Goal: Task Accomplishment & Management: Use online tool/utility

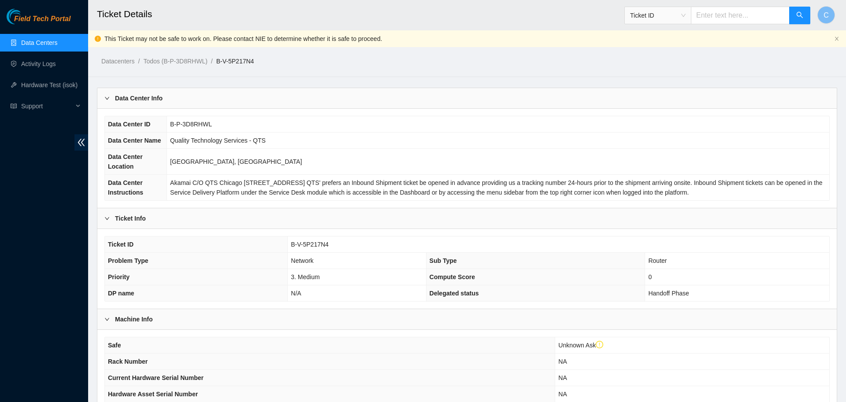
click at [37, 43] on link "Data Centers" at bounding box center [39, 42] width 36 height 7
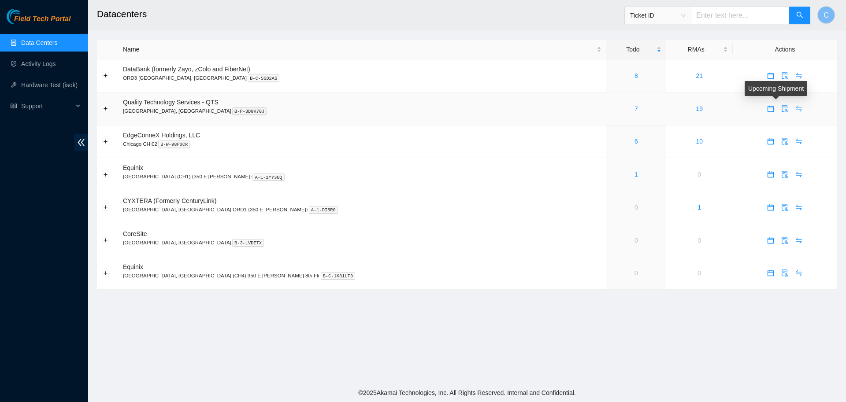
click at [796, 107] on icon "swap" at bounding box center [799, 108] width 7 height 7
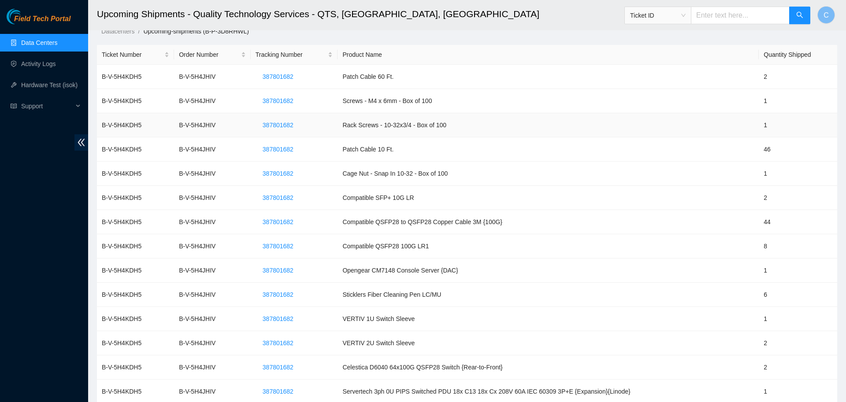
scroll to position [14, 0]
click at [281, 77] on span "387801682" at bounding box center [278, 76] width 31 height 10
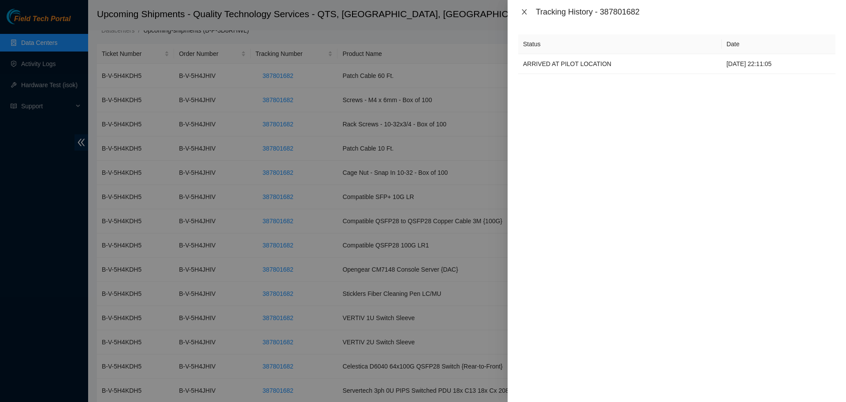
click at [521, 10] on icon "close" at bounding box center [524, 11] width 7 height 7
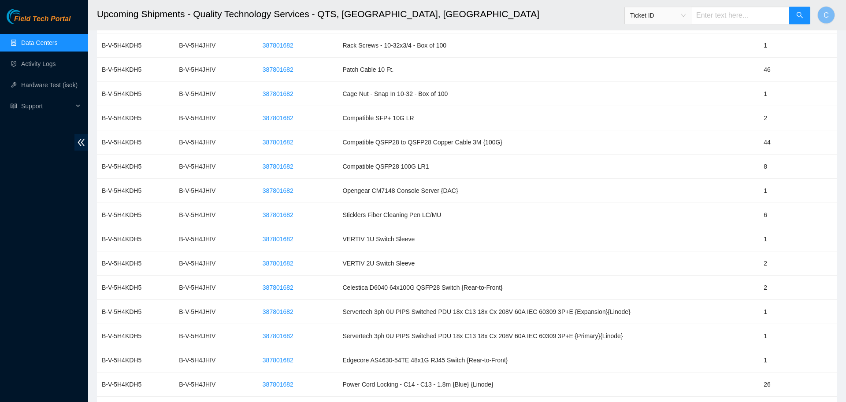
scroll to position [0, 0]
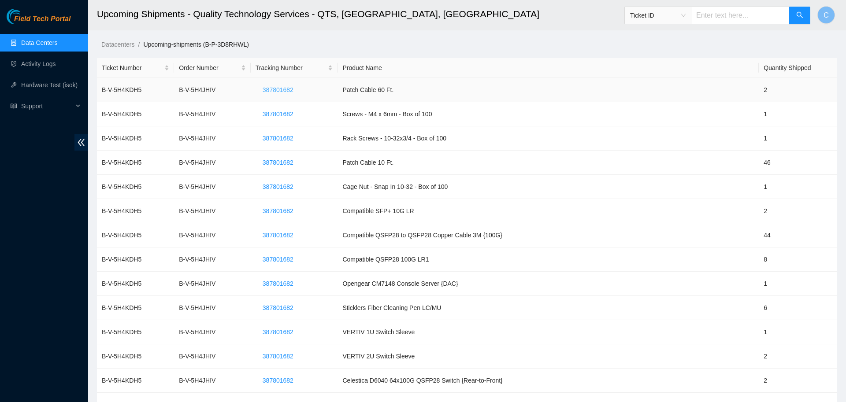
drag, startPoint x: 307, startPoint y: 91, endPoint x: 269, endPoint y: 93, distance: 37.5
click at [269, 93] on td "387801682" at bounding box center [294, 90] width 87 height 24
click at [269, 93] on span "387801682" at bounding box center [278, 90] width 31 height 10
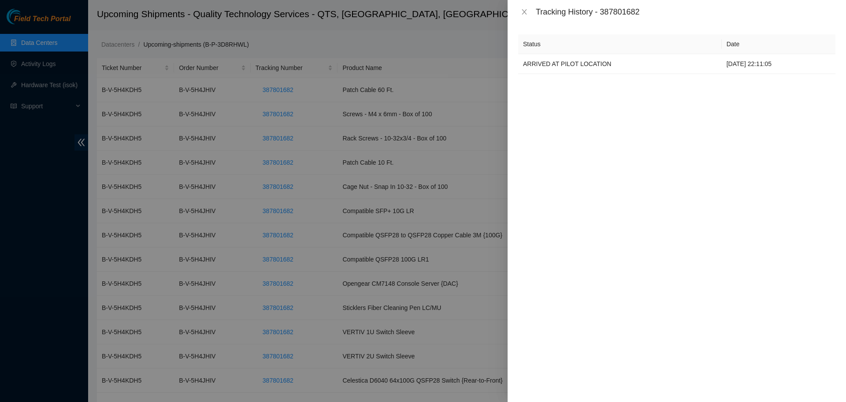
click at [612, 8] on div "Tracking History - 387801682" at bounding box center [686, 12] width 300 height 10
copy div "387801682"
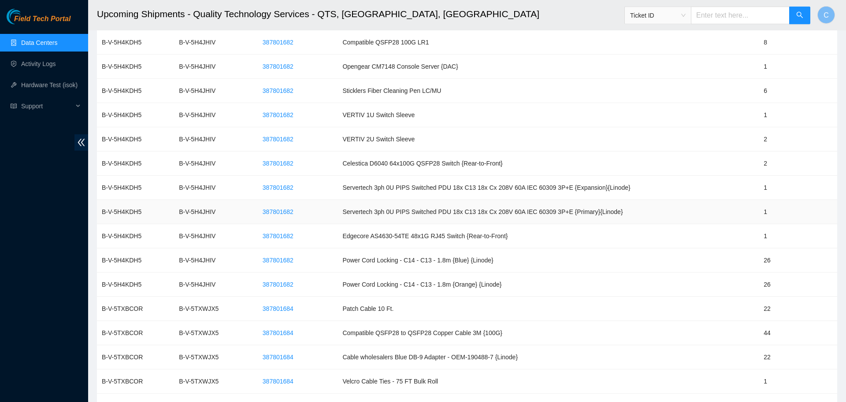
scroll to position [312, 0]
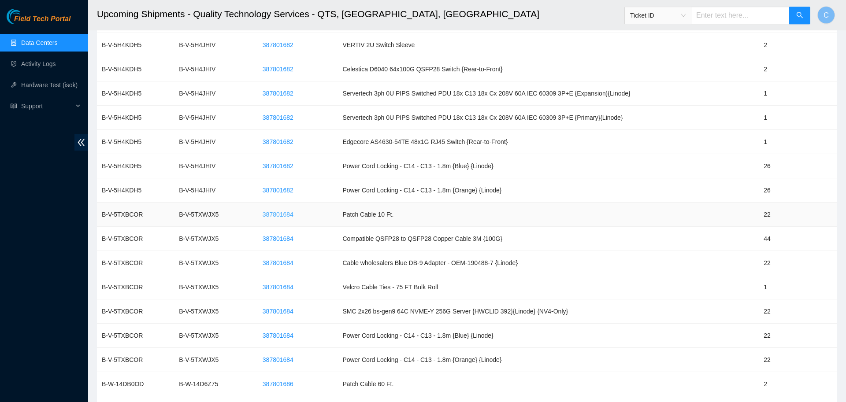
click at [286, 217] on span "387801684" at bounding box center [278, 215] width 31 height 10
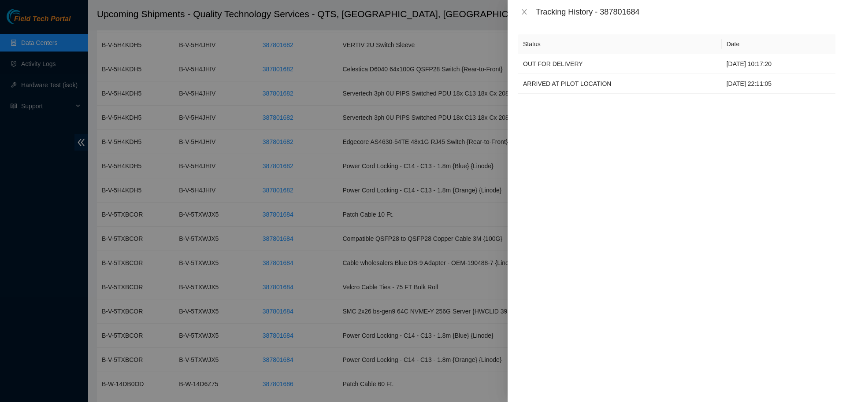
click at [615, 10] on div "Tracking History - 387801684" at bounding box center [686, 12] width 300 height 10
copy div "387801684"
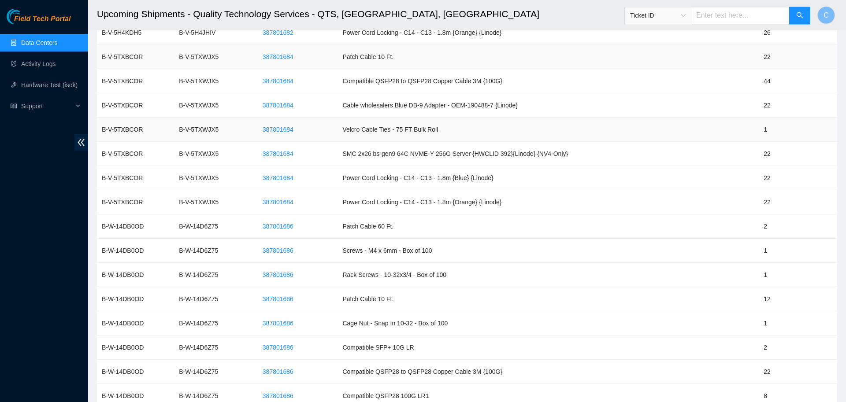
scroll to position [582, 0]
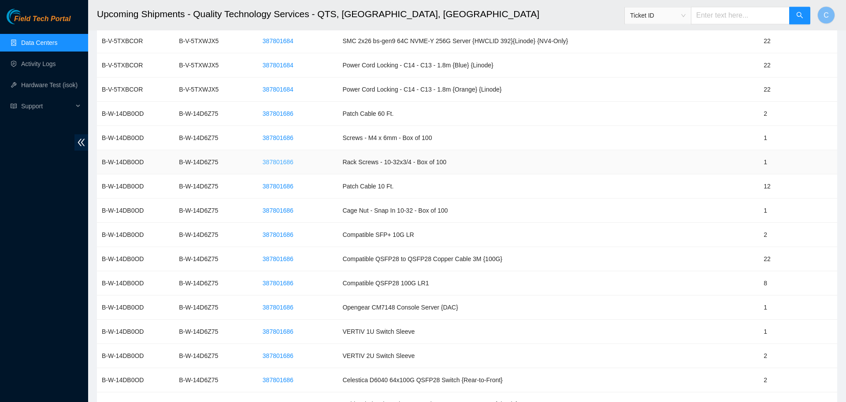
click at [283, 160] on span "387801686" at bounding box center [278, 162] width 31 height 10
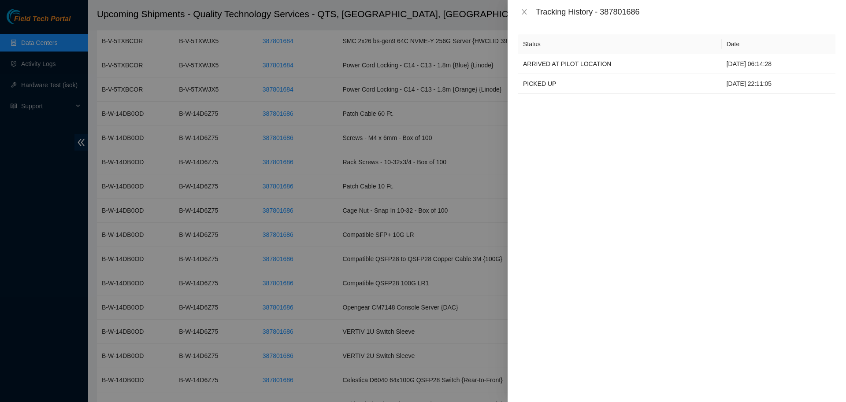
click at [618, 10] on div "Tracking History - 387801686" at bounding box center [686, 12] width 300 height 10
copy div "387801686"
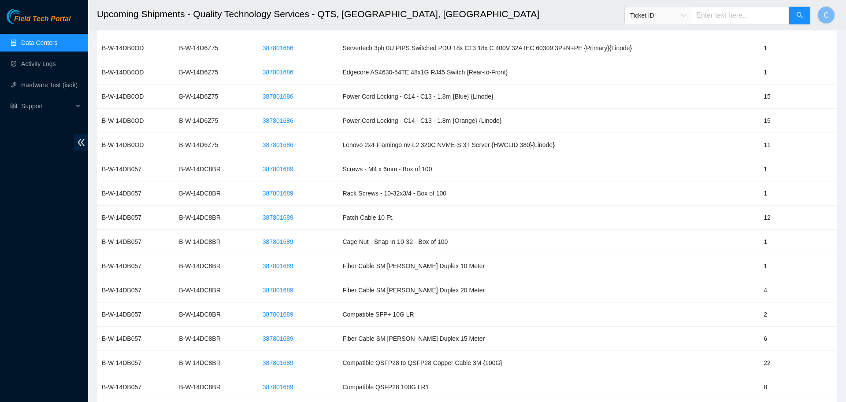
scroll to position [988, 0]
click at [290, 195] on span "387801689" at bounding box center [278, 193] width 31 height 10
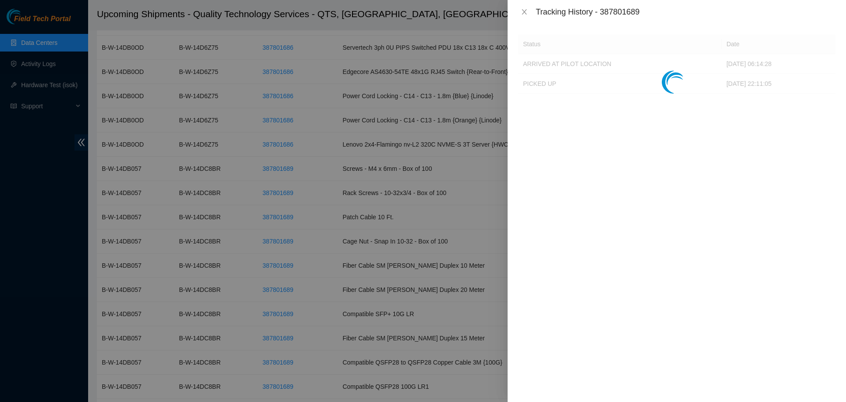
click at [624, 11] on div "Tracking History - 387801689" at bounding box center [686, 12] width 300 height 10
copy div "387801689"
click at [324, 270] on div at bounding box center [423, 201] width 846 height 402
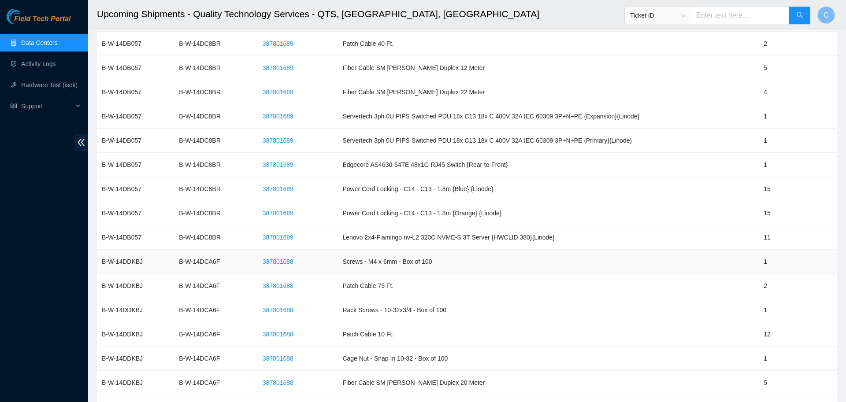
scroll to position [1477, 0]
click at [287, 261] on span "387801688" at bounding box center [278, 262] width 31 height 10
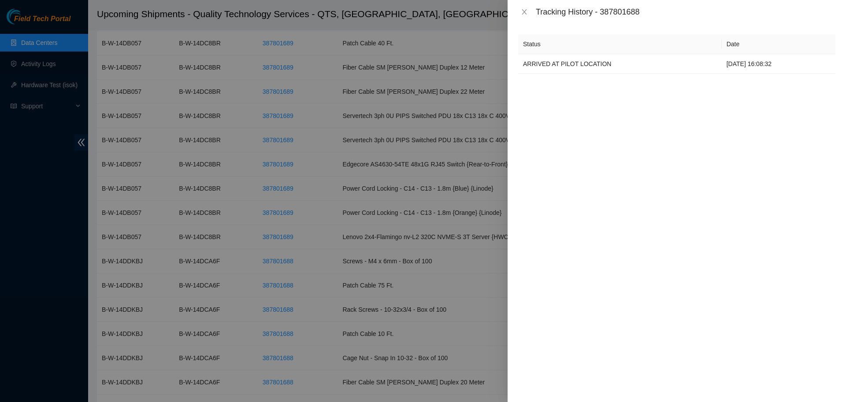
click at [616, 8] on div "Tracking History - 387801688" at bounding box center [686, 12] width 300 height 10
copy div "387801688"
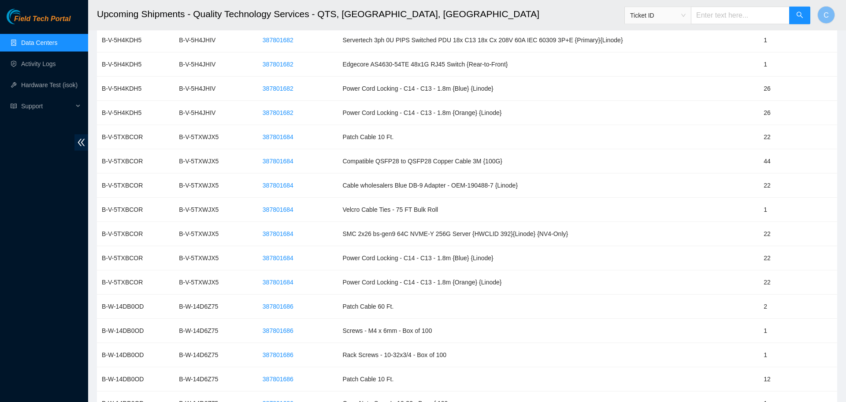
scroll to position [390, 0]
click at [208, 112] on td "B-V-5H4JHIV" at bounding box center [212, 112] width 77 height 24
drag, startPoint x: 182, startPoint y: 112, endPoint x: 221, endPoint y: 113, distance: 39.2
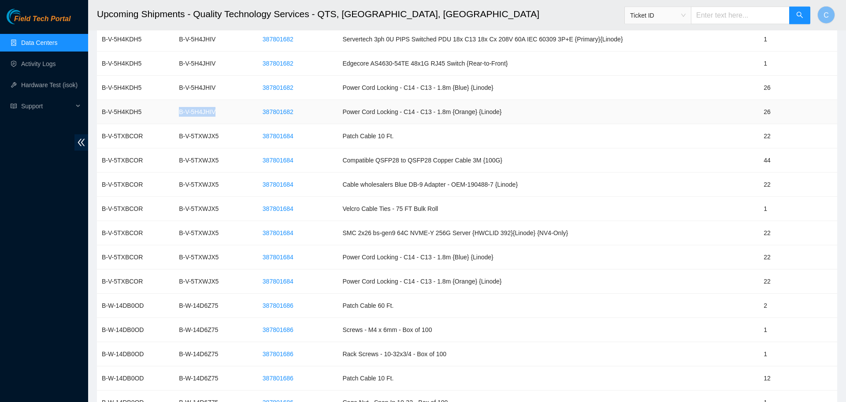
click at [221, 113] on td "B-V-5H4JHIV" at bounding box center [212, 112] width 77 height 24
copy td "B-V-5H4JHIV"
drag, startPoint x: 182, startPoint y: 137, endPoint x: 218, endPoint y: 137, distance: 36.6
click at [218, 137] on td "B-V-5TXWJX5" at bounding box center [212, 136] width 77 height 24
copy td "B-V-5TXWJX5"
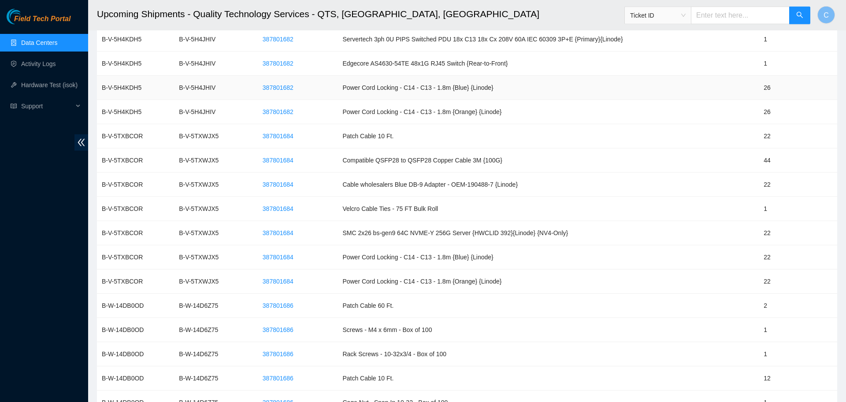
click at [470, 78] on td "Power Cord Locking - C14 - C13 - 1.8m {Blue} {Linode}" at bounding box center [548, 88] width 421 height 24
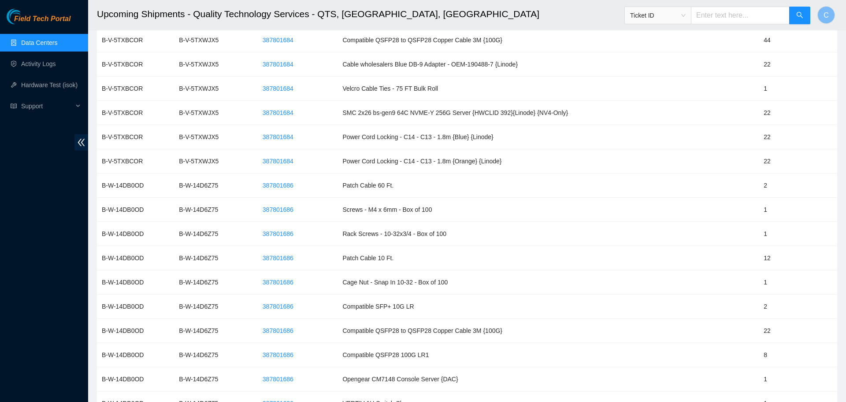
scroll to position [535, 0]
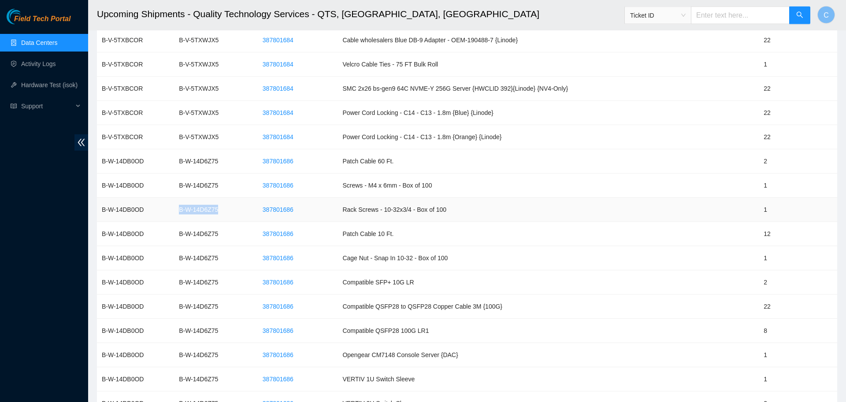
drag, startPoint x: 219, startPoint y: 208, endPoint x: 179, endPoint y: 206, distance: 40.2
click at [179, 206] on td "B-W-14D6Z75" at bounding box center [212, 210] width 77 height 24
copy td "B-W-14D6Z75"
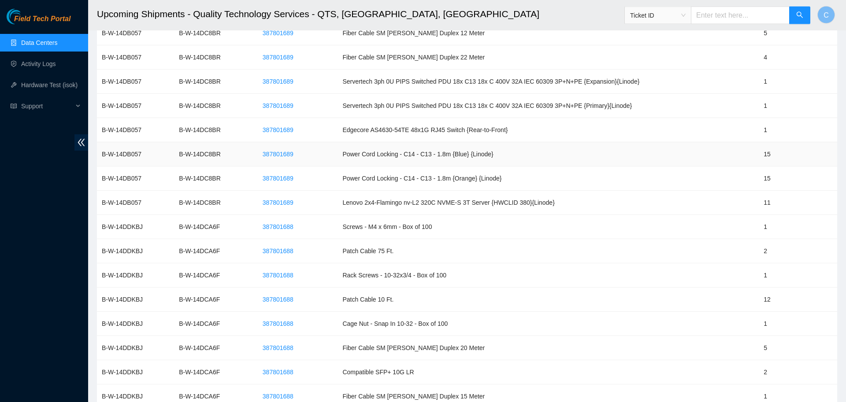
scroll to position [1513, 0]
drag, startPoint x: 221, startPoint y: 250, endPoint x: 175, endPoint y: 253, distance: 45.5
click at [175, 253] on tr "B-W-14DDKBJ B-W-14DCA6F 387801688 Patch Cable 75 Ft. 2" at bounding box center [467, 250] width 740 height 24
copy tr "B-W-14DCA6F"
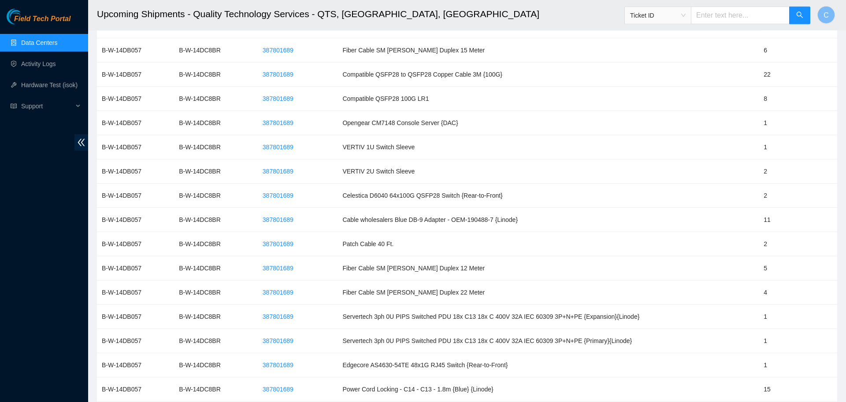
scroll to position [1272, 0]
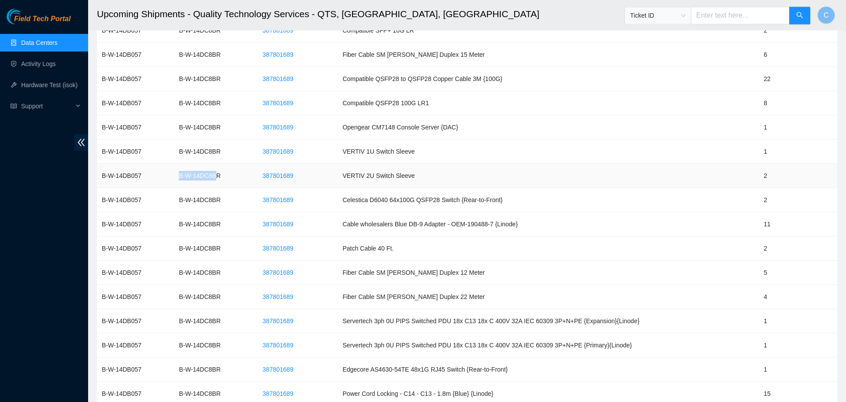
drag, startPoint x: 219, startPoint y: 175, endPoint x: 178, endPoint y: 176, distance: 41.0
click at [178, 176] on td "B-W-14DC8BR" at bounding box center [212, 176] width 77 height 24
drag, startPoint x: 182, startPoint y: 176, endPoint x: 225, endPoint y: 173, distance: 43.3
click at [225, 173] on td "B-W-14DC8BR" at bounding box center [212, 176] width 77 height 24
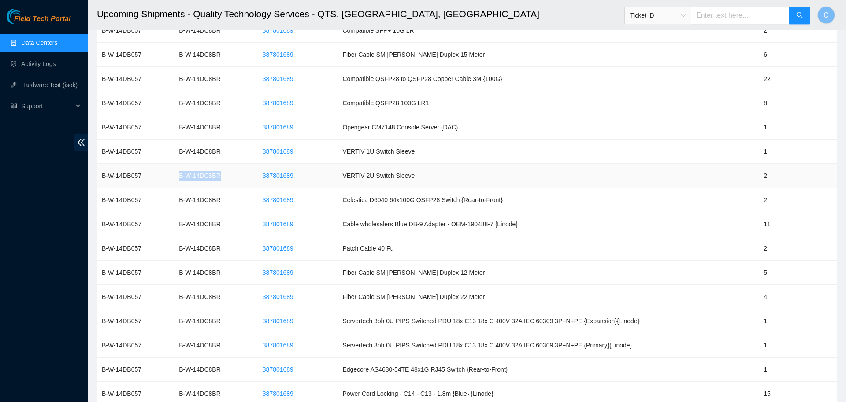
copy td "B-W-14DC8BR"
click at [42, 42] on link "Data Centers" at bounding box center [39, 42] width 36 height 7
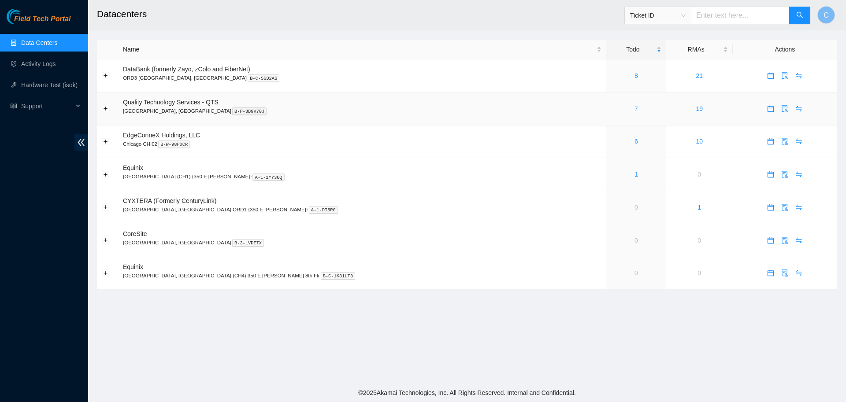
click at [635, 108] on link "7" at bounding box center [637, 108] width 4 height 7
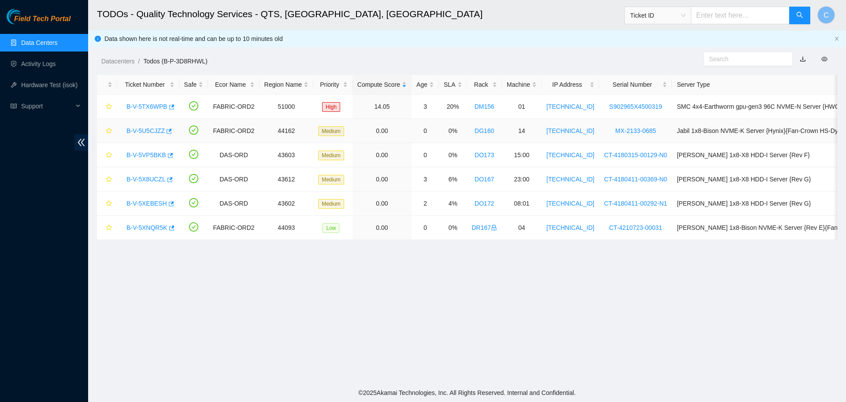
click at [153, 130] on link "B-V-5U5CJZZ" at bounding box center [146, 130] width 38 height 7
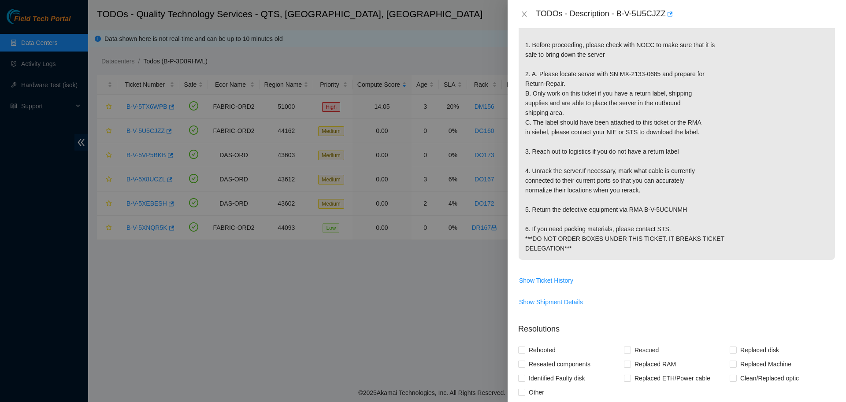
scroll to position [387, 0]
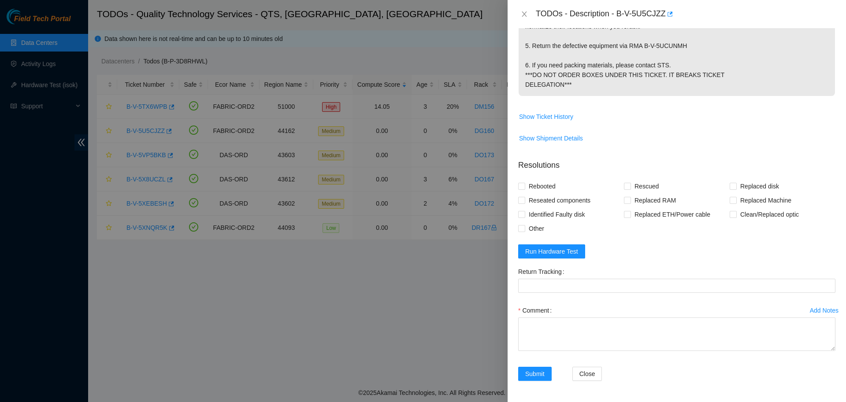
click at [821, 312] on div "Add Notes" at bounding box center [824, 311] width 29 height 6
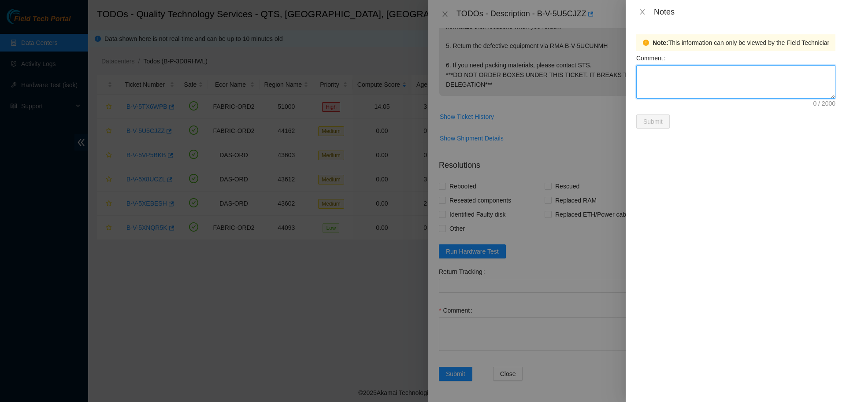
click at [710, 84] on textarea "Comment" at bounding box center [735, 81] width 199 height 33
type textarea "Carlos Moya has provided me with the return label for this"
click at [660, 121] on span "Submit" at bounding box center [653, 122] width 19 height 10
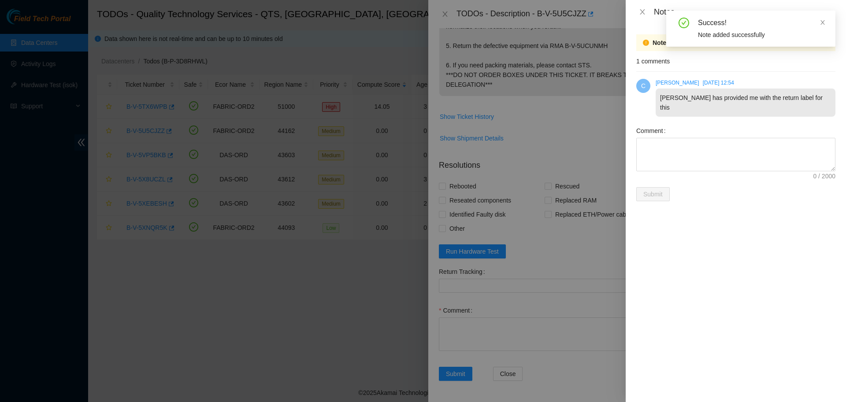
click at [595, 123] on div at bounding box center [423, 201] width 846 height 402
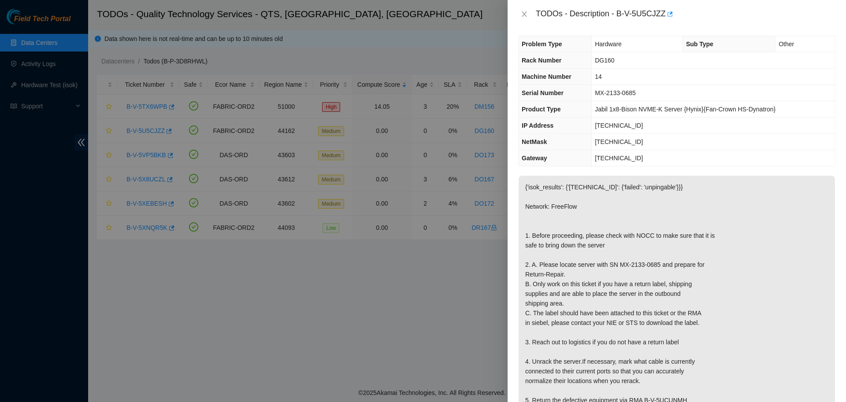
scroll to position [0, 0]
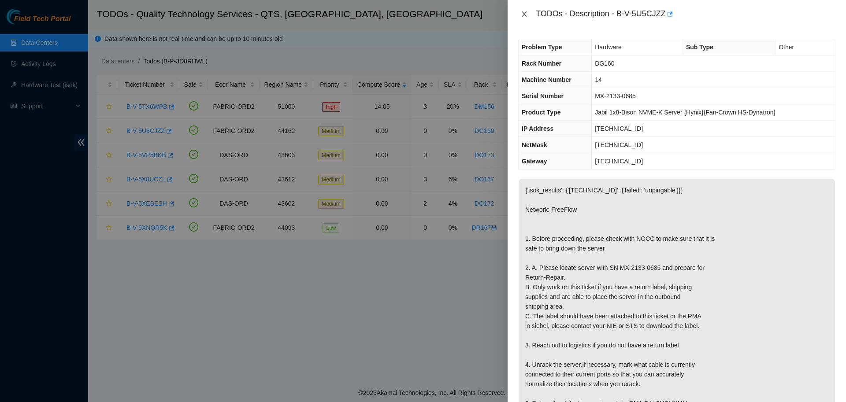
click at [525, 17] on icon "close" at bounding box center [524, 14] width 7 height 7
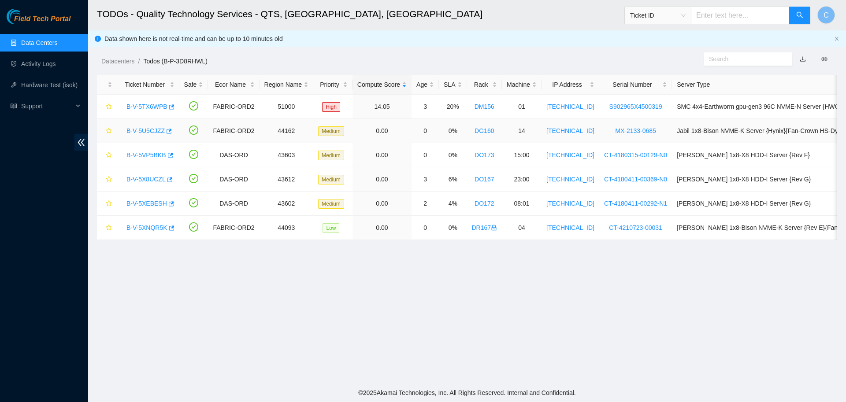
click at [149, 131] on link "B-V-5U5CJZZ" at bounding box center [146, 130] width 38 height 7
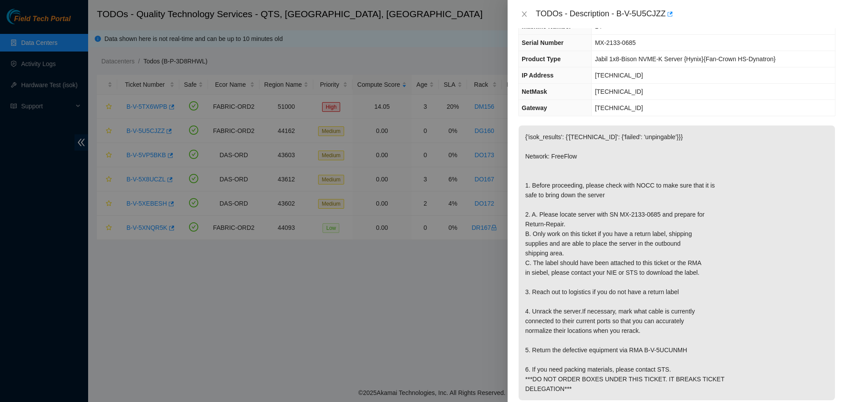
scroll to position [54, 0]
drag, startPoint x: 614, startPoint y: 15, endPoint x: 661, endPoint y: 21, distance: 47.6
click at [661, 21] on div "TODOs - Description - B-V-5U5CJZZ" at bounding box center [677, 14] width 339 height 28
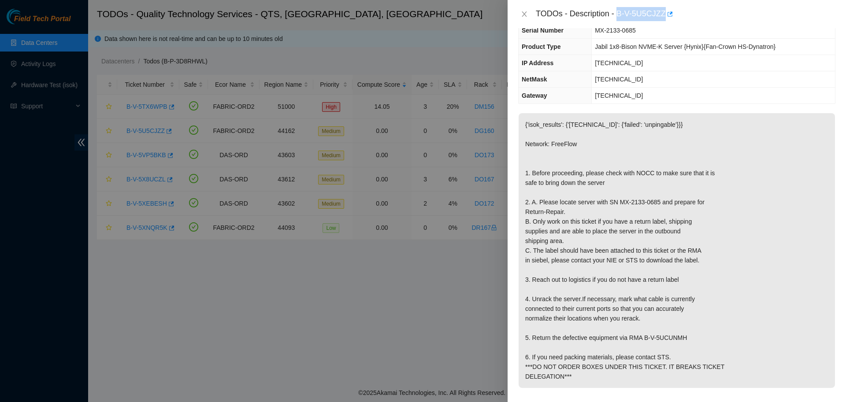
scroll to position [0, 0]
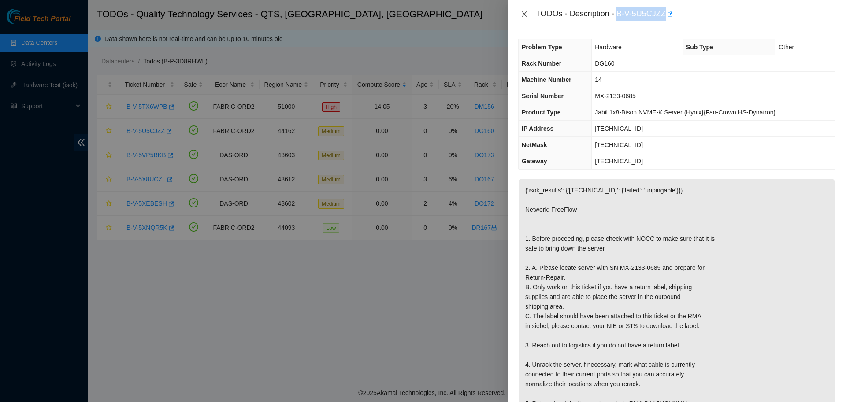
click at [525, 13] on icon "close" at bounding box center [524, 14] width 7 height 7
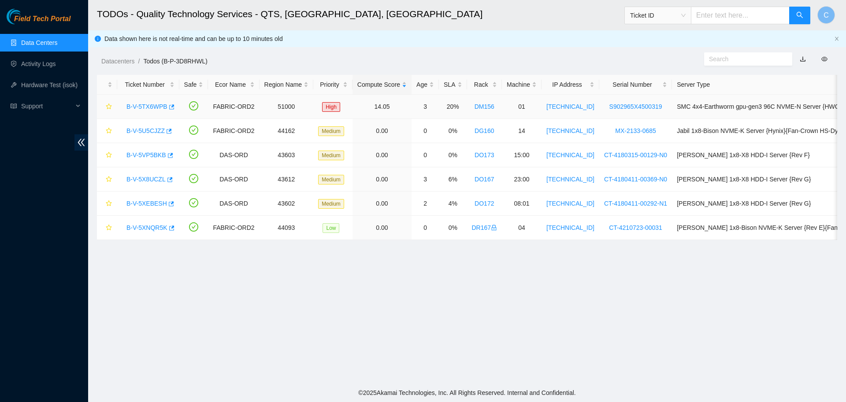
click at [145, 107] on link "B-V-5TX6WPB" at bounding box center [147, 106] width 41 height 7
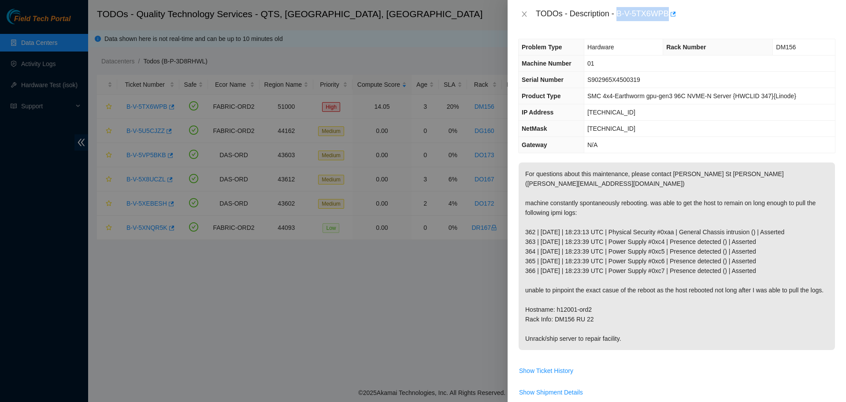
drag, startPoint x: 614, startPoint y: 13, endPoint x: 663, endPoint y: 14, distance: 48.9
click at [663, 14] on div "TODOs - Description - B-V-5TX6WPB" at bounding box center [686, 14] width 300 height 14
click at [473, 284] on div at bounding box center [423, 201] width 846 height 402
click at [466, 323] on div at bounding box center [423, 201] width 846 height 402
click at [448, 300] on div at bounding box center [423, 201] width 846 height 402
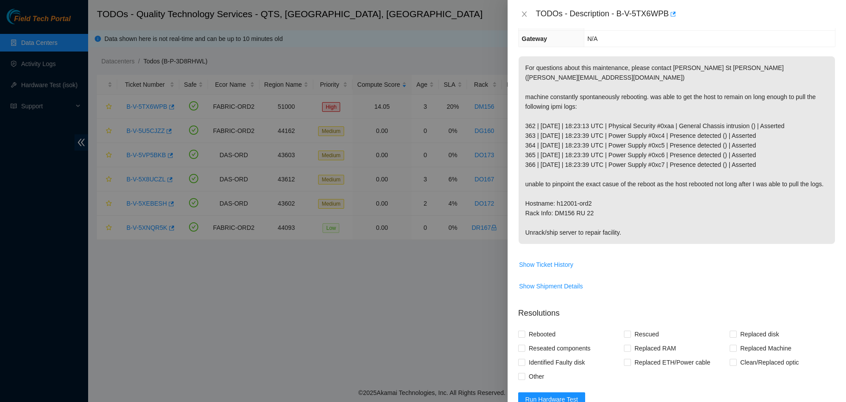
scroll to position [107, 0]
click at [748, 341] on span "Replaced Machine" at bounding box center [766, 348] width 58 height 14
click at [736, 345] on input "Replaced Machine" at bounding box center [733, 348] width 6 height 6
checkbox input "true"
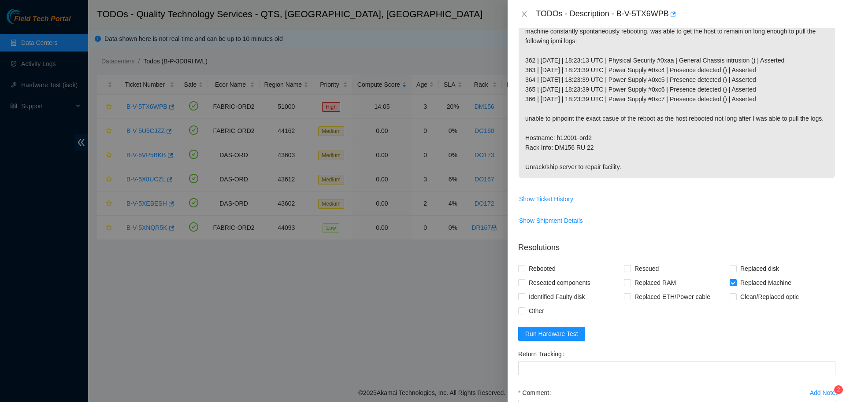
scroll to position [116, 0]
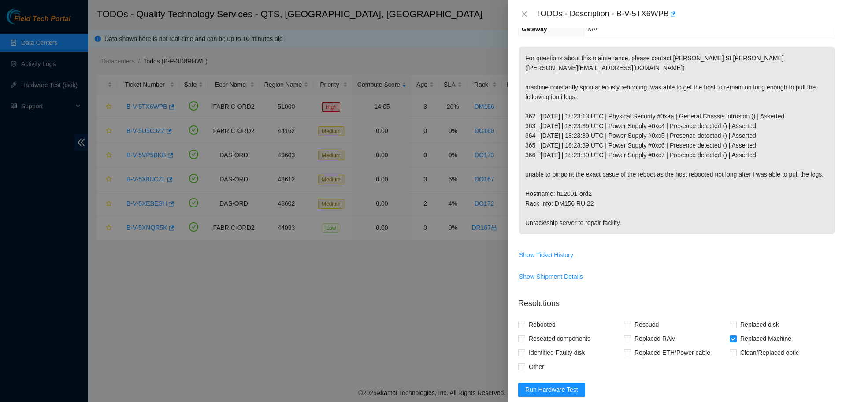
click at [718, 291] on p "Resolutions" at bounding box center [676, 300] width 317 height 19
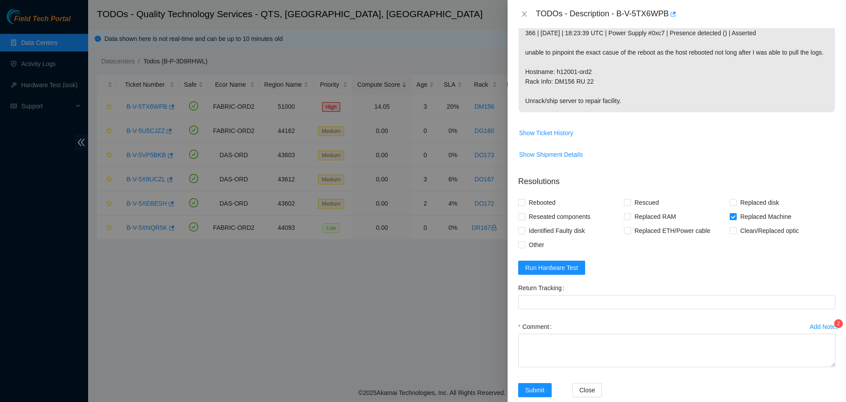
scroll to position [238, 0]
click at [442, 315] on div at bounding box center [423, 201] width 846 height 402
click at [814, 324] on div "Add Notes" at bounding box center [824, 327] width 29 height 6
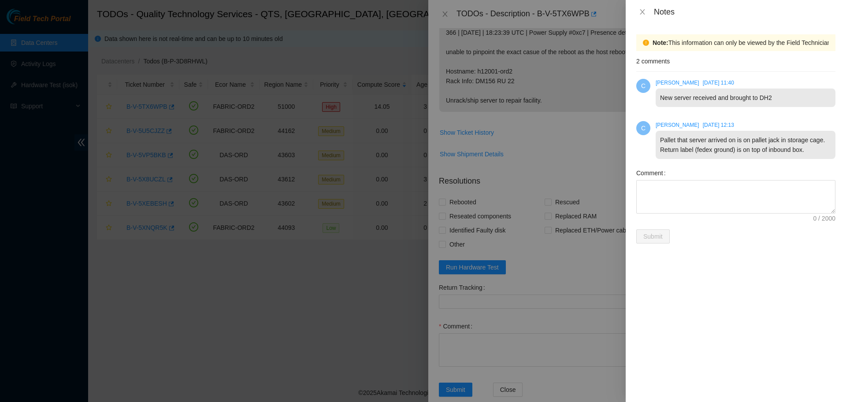
click at [719, 264] on div "Note: This information can only be viewed by the Field Technician who have acce…" at bounding box center [736, 213] width 220 height 379
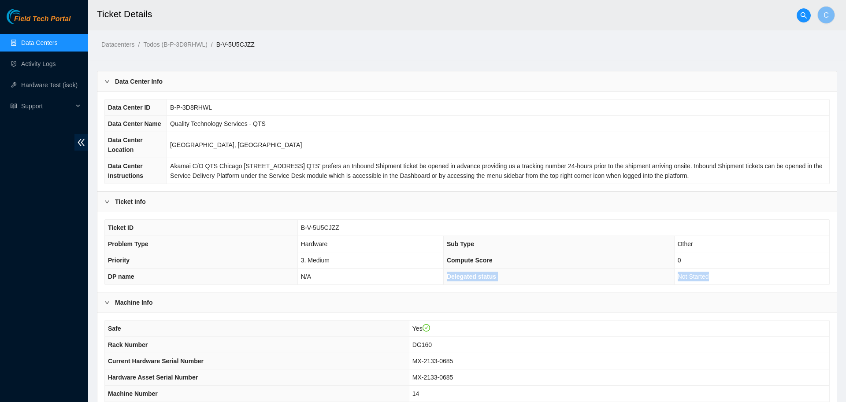
click at [42, 45] on link "Data Centers" at bounding box center [39, 42] width 36 height 7
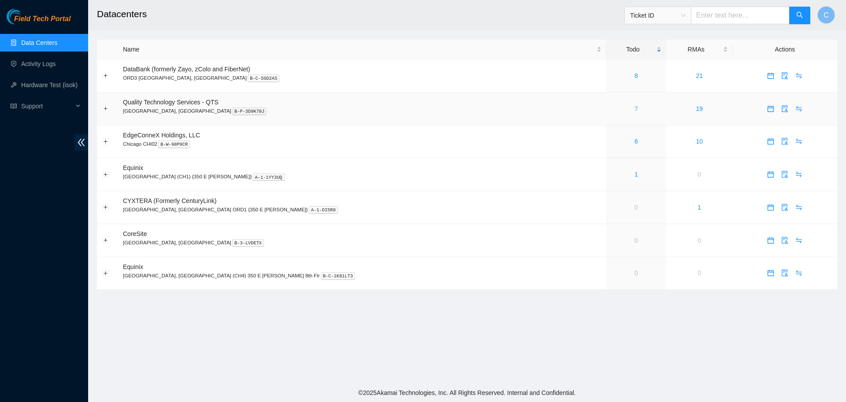
click at [635, 109] on link "7" at bounding box center [637, 108] width 4 height 7
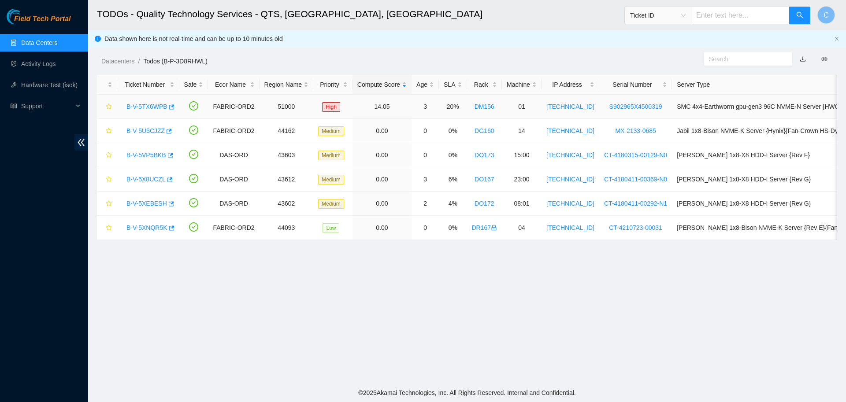
click at [150, 103] on link "B-V-5TX6WPB" at bounding box center [147, 106] width 41 height 7
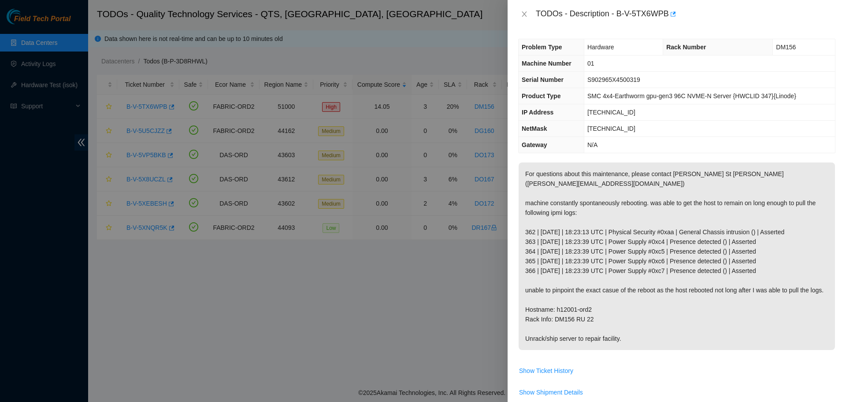
scroll to position [245, 0]
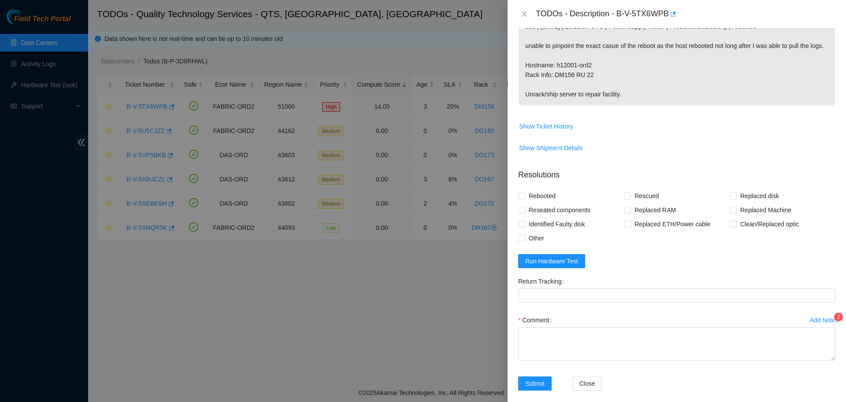
click at [817, 317] on div "Add Notes" at bounding box center [824, 320] width 29 height 6
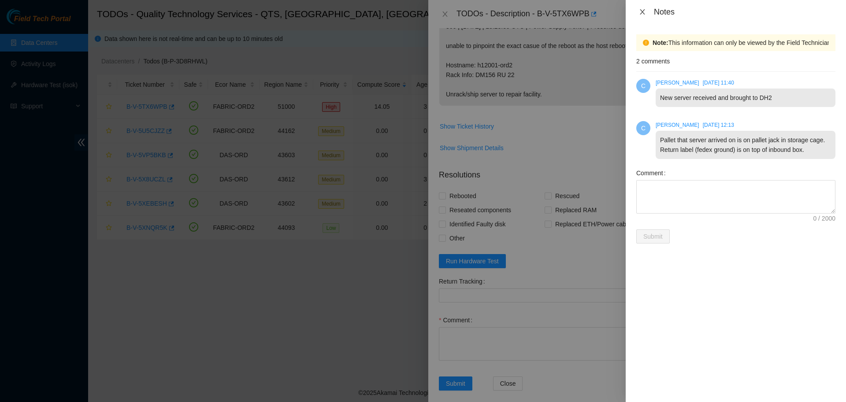
click at [641, 11] on icon "close" at bounding box center [642, 11] width 5 height 5
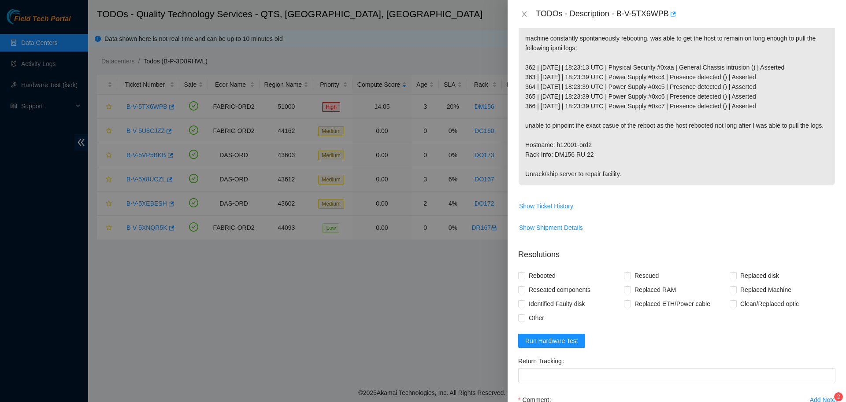
scroll to position [165, 0]
click at [545, 201] on span "Show Ticket History" at bounding box center [546, 206] width 54 height 10
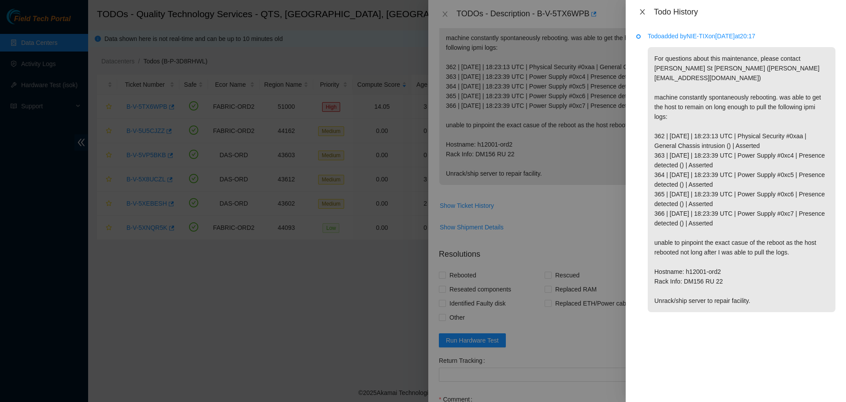
click at [642, 15] on icon "close" at bounding box center [642, 11] width 7 height 7
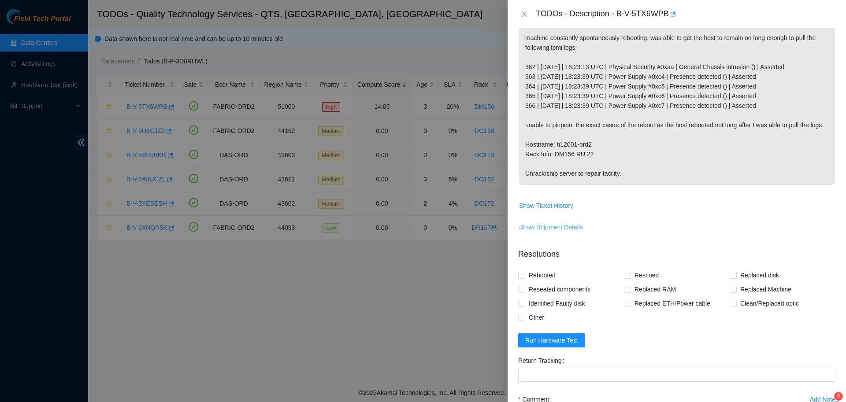
click at [555, 223] on span "Show Shipment Details" at bounding box center [551, 228] width 64 height 10
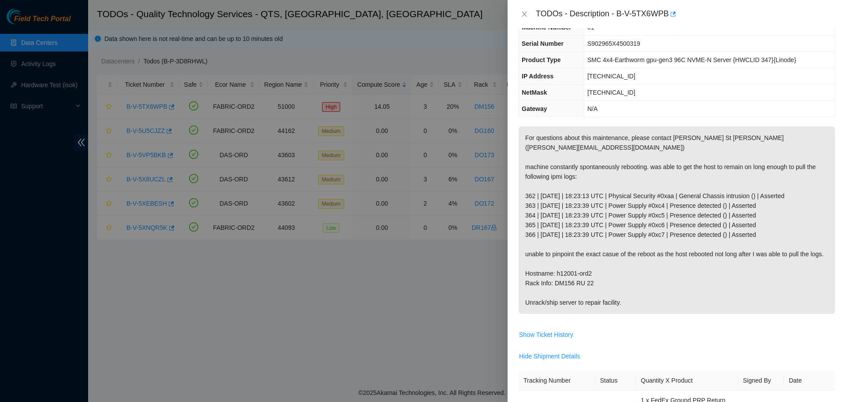
scroll to position [0, 0]
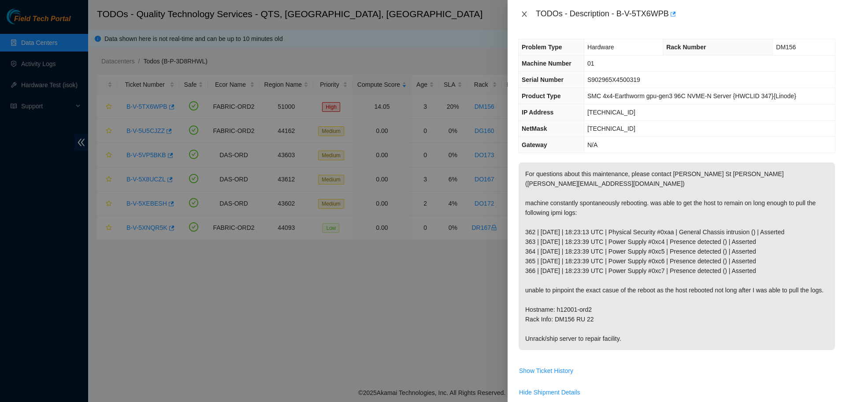
click at [523, 14] on icon "close" at bounding box center [524, 14] width 7 height 7
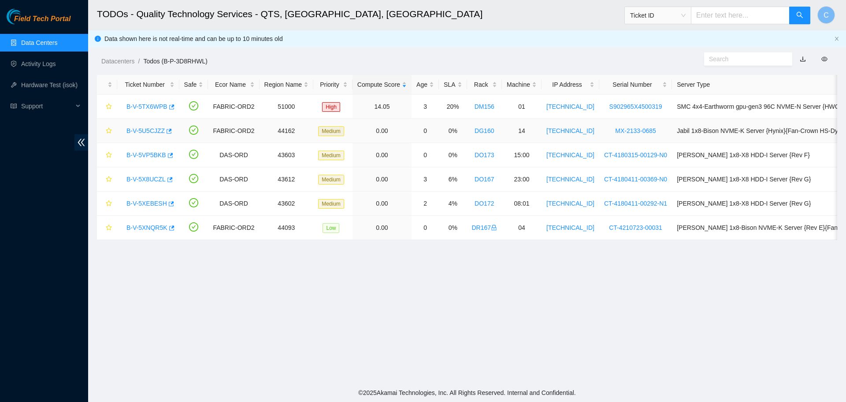
click at [146, 133] on link "B-V-5U5CJZZ" at bounding box center [146, 130] width 38 height 7
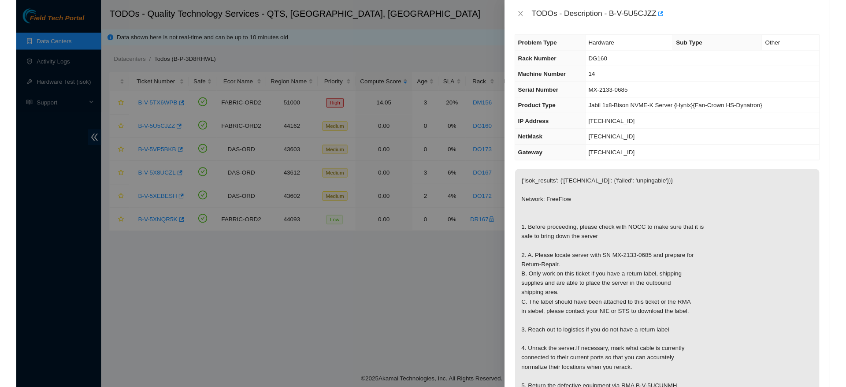
scroll to position [1, 0]
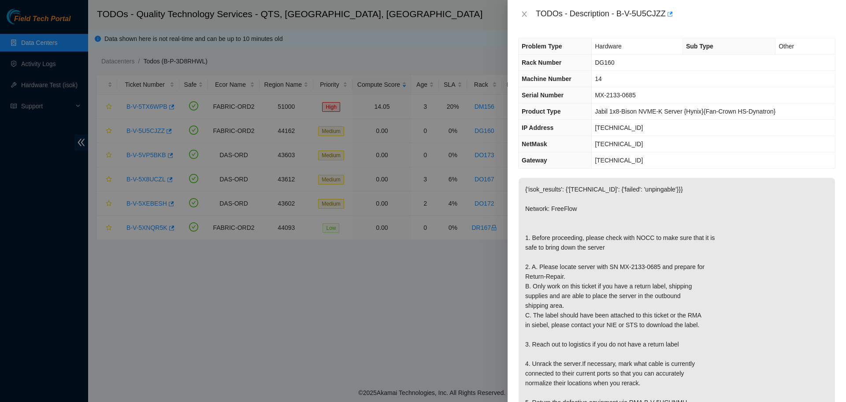
click at [616, 130] on span "[TECHNICAL_ID]" at bounding box center [619, 127] width 48 height 7
click at [614, 130] on span "[TECHNICAL_ID]" at bounding box center [619, 127] width 48 height 7
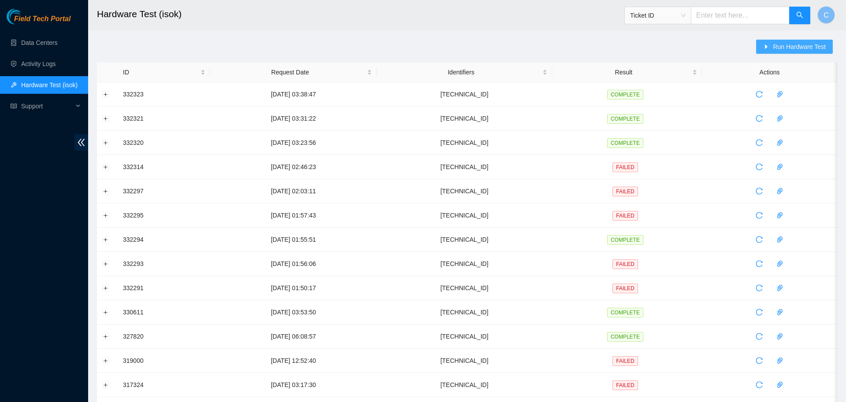
click at [786, 42] on button "Run Hardware Test" at bounding box center [794, 47] width 77 height 14
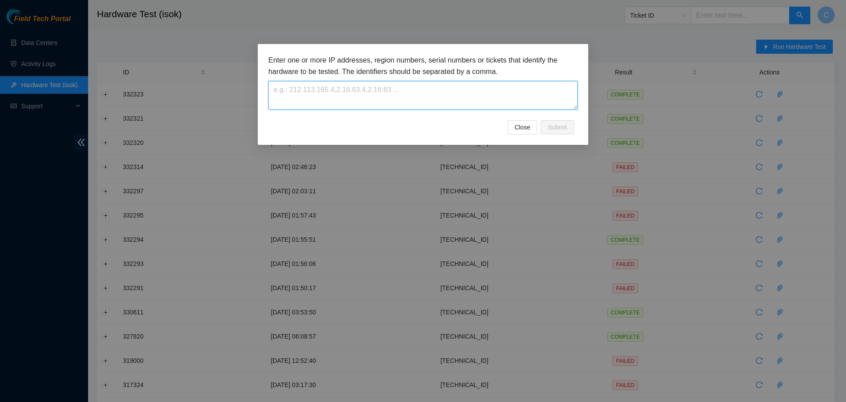
click at [440, 97] on textarea at bounding box center [422, 95] width 309 height 29
paste textarea "[TECHNICAL_ID]"
type textarea "[TECHNICAL_ID]"
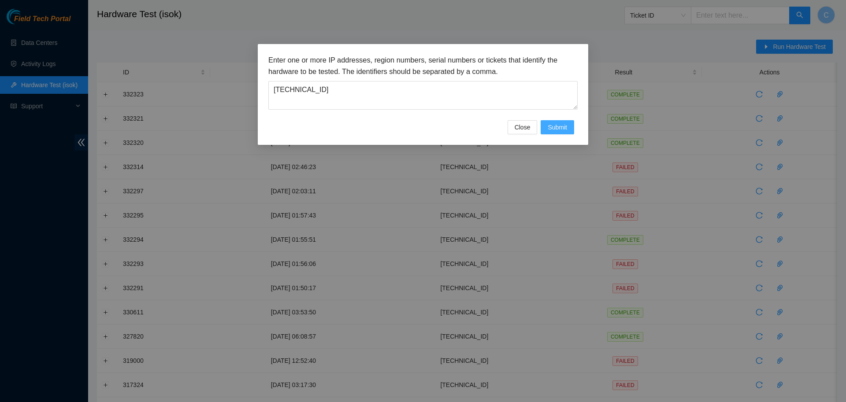
click at [552, 127] on span "Submit" at bounding box center [557, 128] width 19 height 10
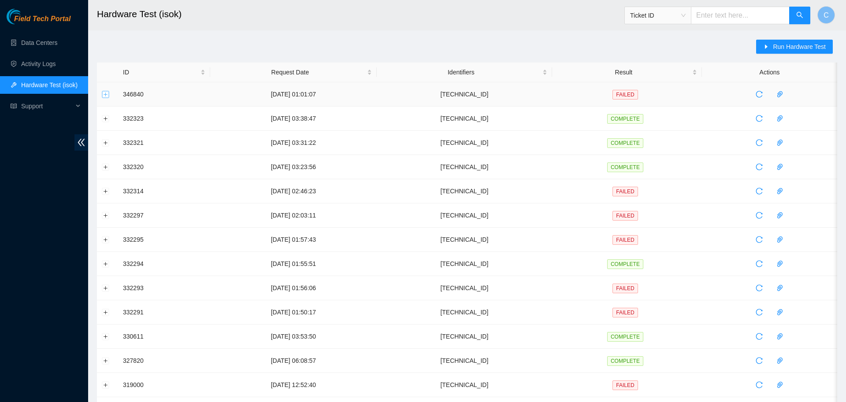
click at [102, 97] on button "Expand row" at bounding box center [105, 94] width 7 height 7
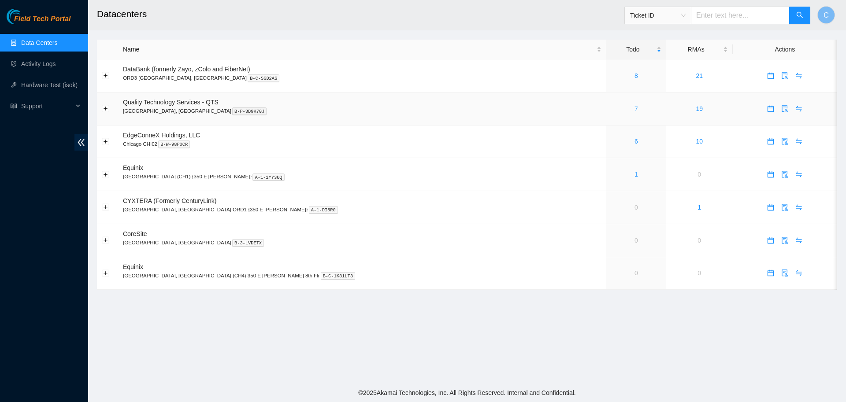
click at [635, 109] on link "7" at bounding box center [637, 108] width 4 height 7
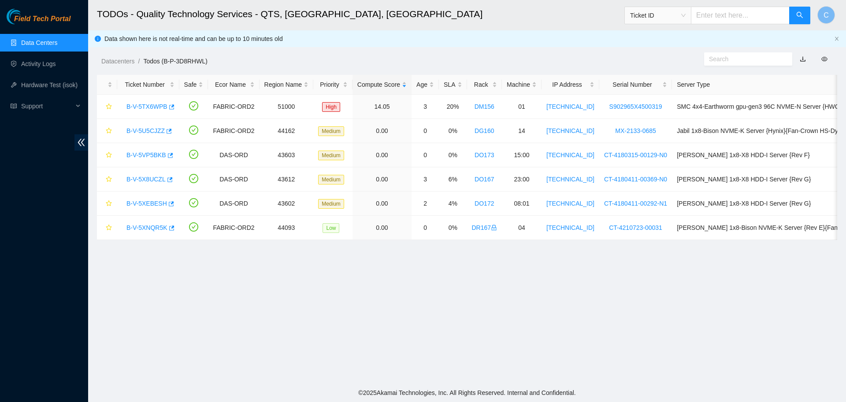
click at [41, 43] on link "Data Centers" at bounding box center [39, 42] width 36 height 7
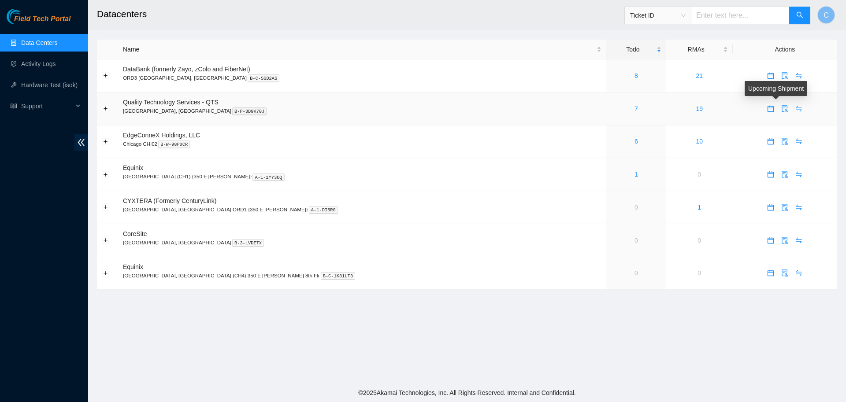
click at [796, 112] on icon "swap" at bounding box center [799, 108] width 7 height 7
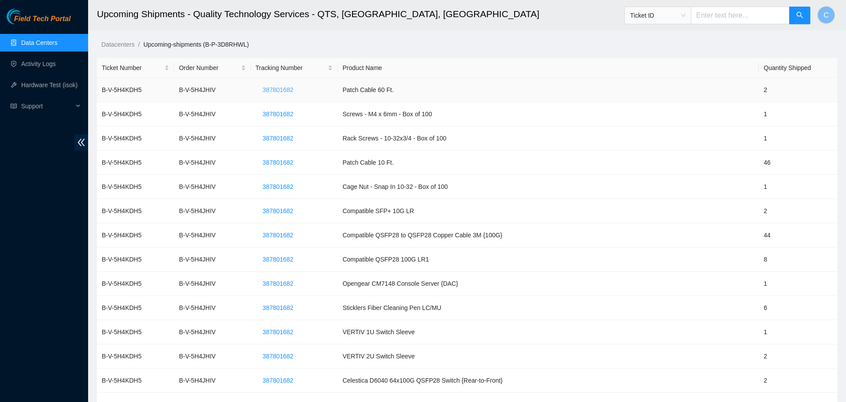
click at [284, 90] on span "387801682" at bounding box center [278, 90] width 31 height 10
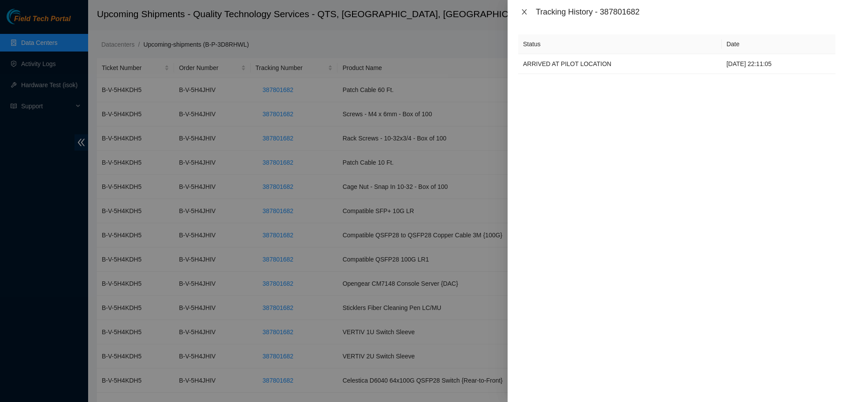
click at [526, 10] on icon "close" at bounding box center [524, 11] width 7 height 7
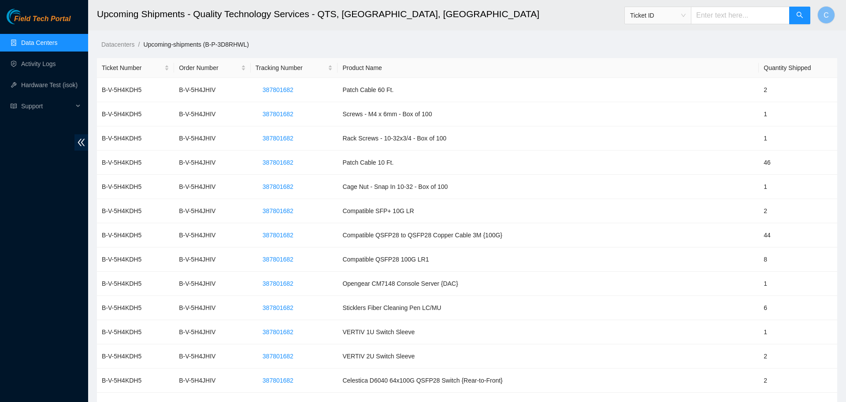
click at [57, 44] on link "Data Centers" at bounding box center [39, 42] width 36 height 7
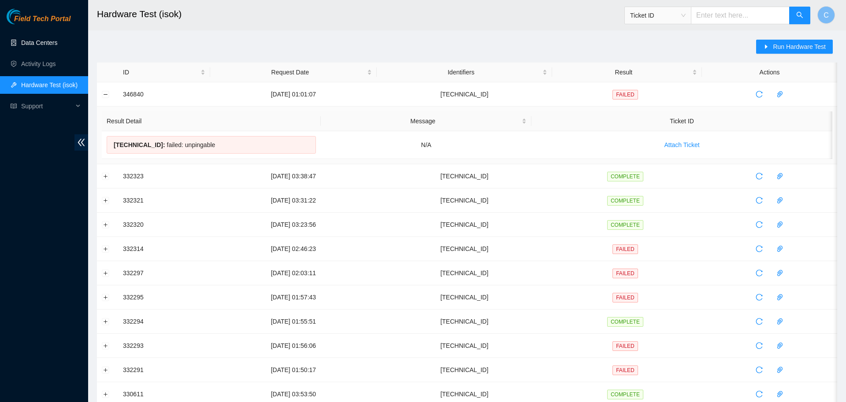
click at [39, 45] on link "Data Centers" at bounding box center [39, 42] width 36 height 7
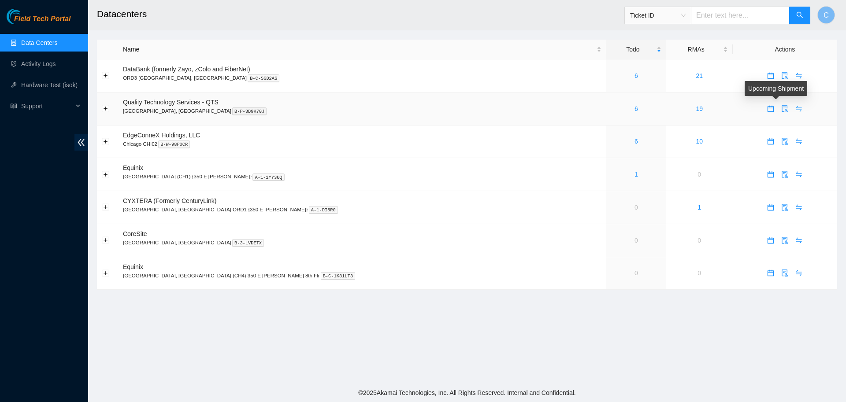
click at [422, 111] on icon "swap" at bounding box center [799, 108] width 7 height 7
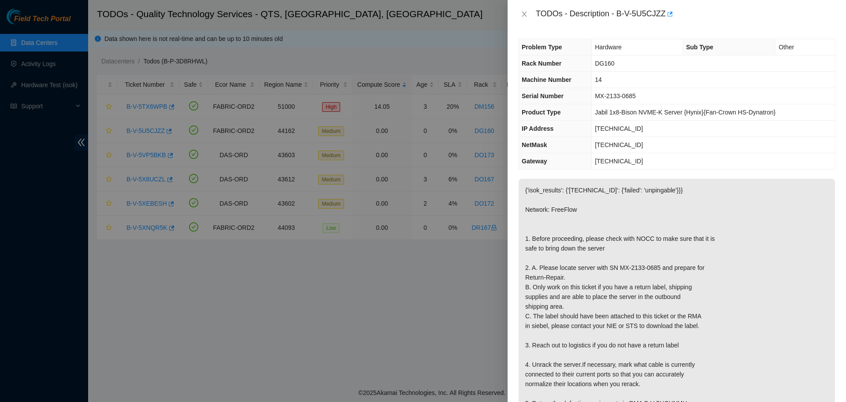
scroll to position [1, 0]
click at [752, 283] on p "{'isok_results': {'[TECHNICAL_ID]': {'failed': 'unpingable'}}} Network: FreeFlo…" at bounding box center [677, 315] width 316 height 275
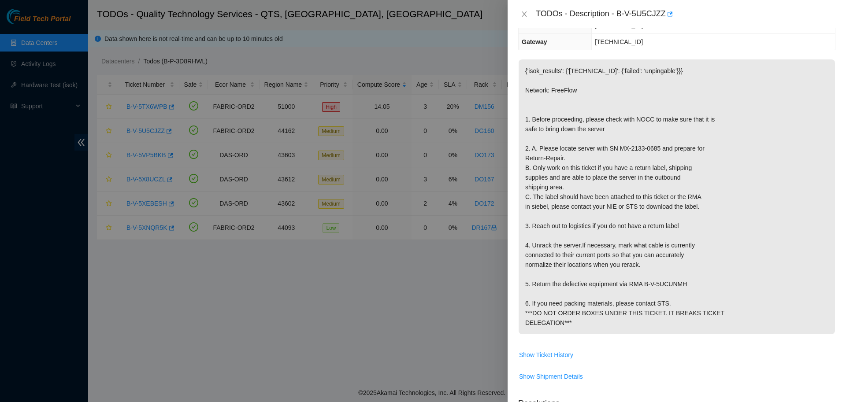
scroll to position [173, 0]
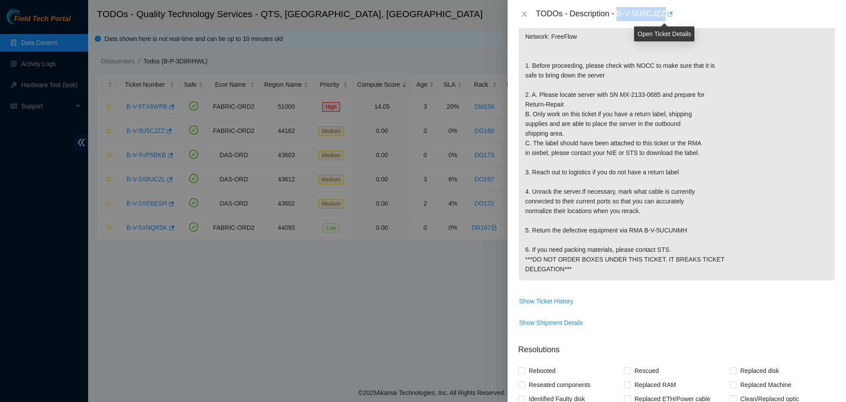
drag, startPoint x: 614, startPoint y: 12, endPoint x: 662, endPoint y: 12, distance: 48.5
click at [662, 12] on div "TODOs - Description - B-V-5U5CJZZ" at bounding box center [686, 14] width 300 height 14
copy div "B-V-5U5CJZZ"
click at [481, 257] on div at bounding box center [423, 201] width 846 height 402
click at [461, 284] on div at bounding box center [423, 201] width 846 height 402
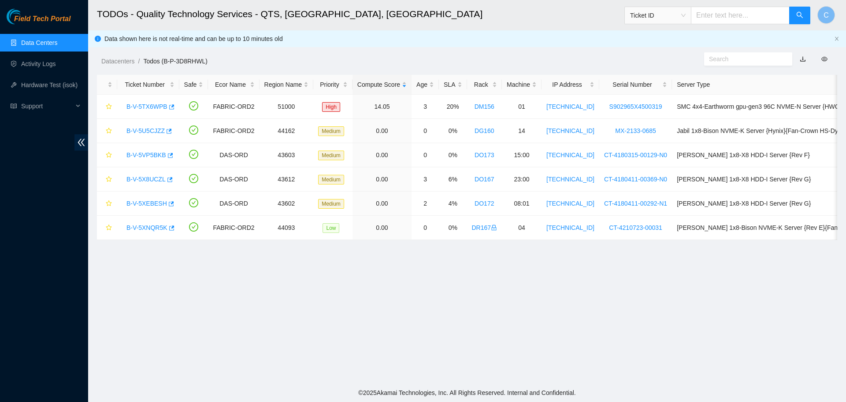
scroll to position [81, 0]
